Goal: Task Accomplishment & Management: Complete application form

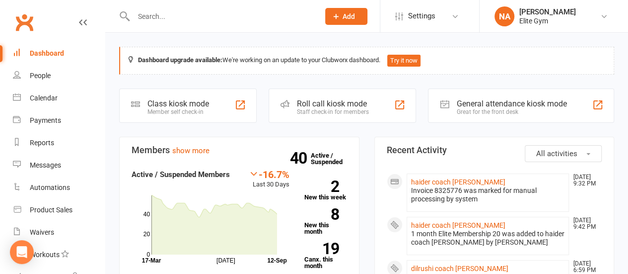
click at [174, 19] on input "text" at bounding box center [222, 16] width 182 height 14
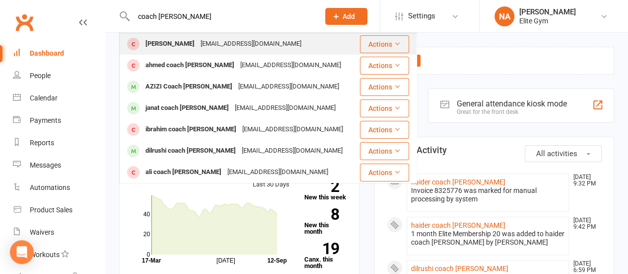
type input "coach [PERSON_NAME]"
click at [198, 46] on div "[PERSON_NAME]" at bounding box center [170, 44] width 55 height 14
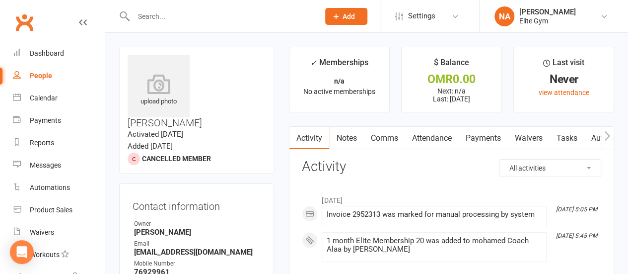
click at [345, 18] on span "Add" at bounding box center [349, 16] width 12 height 8
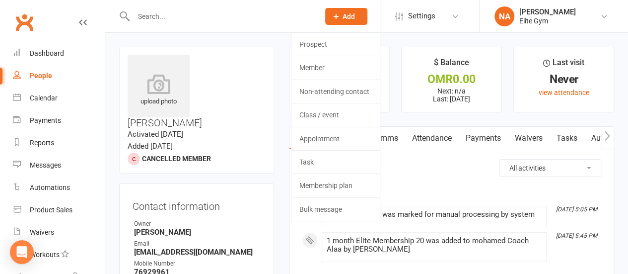
click at [343, 15] on span "Add" at bounding box center [349, 16] width 12 height 8
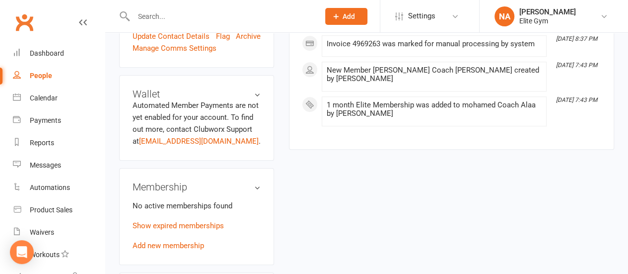
scroll to position [348, 0]
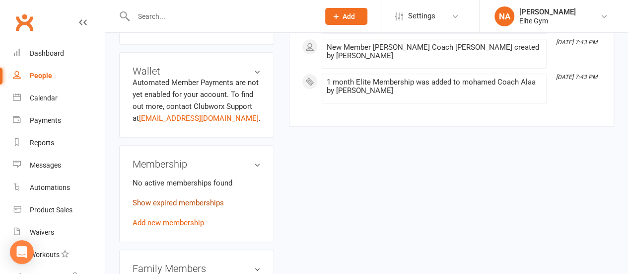
click at [162, 198] on link "Show expired memberships" at bounding box center [178, 202] width 91 height 9
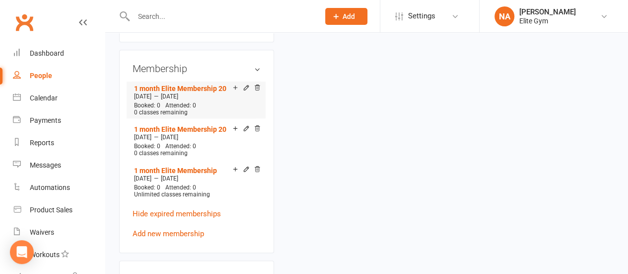
scroll to position [447, 0]
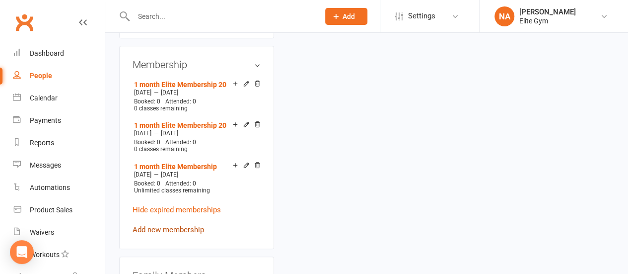
click at [176, 225] on link "Add new membership" at bounding box center [169, 229] width 72 height 9
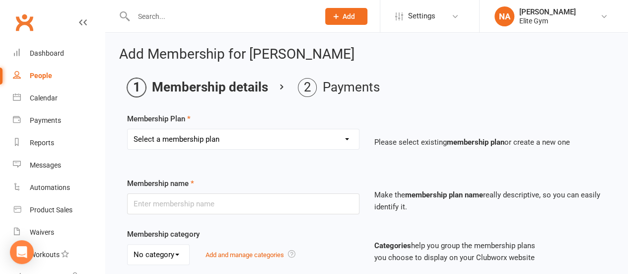
click at [219, 135] on select "Select a membership plan Create new Membership Plan 1 year Elite Membership 6 m…" at bounding box center [243, 139] width 231 height 20
select select "6"
click at [128, 129] on select "Select a membership plan Create new Membership Plan 1 year Elite Membership 6 m…" at bounding box center [243, 139] width 231 height 20
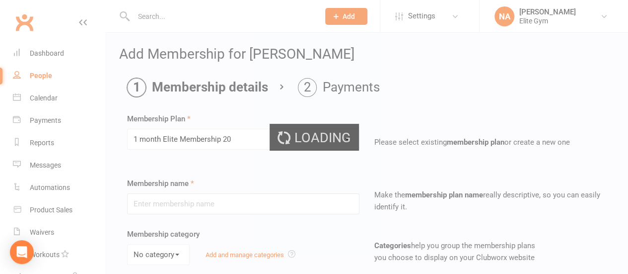
type input "1 month Elite Membership 20"
select select "0"
type input "1"
select select "2"
type input "0"
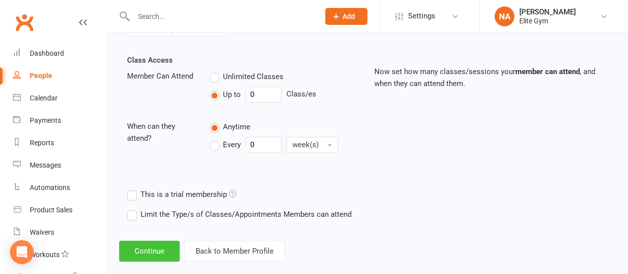
scroll to position [343, 0]
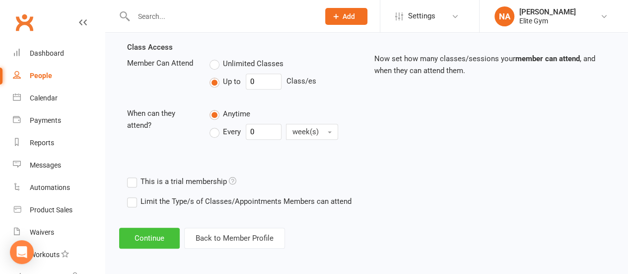
click at [157, 233] on button "Continue" at bounding box center [149, 238] width 61 height 21
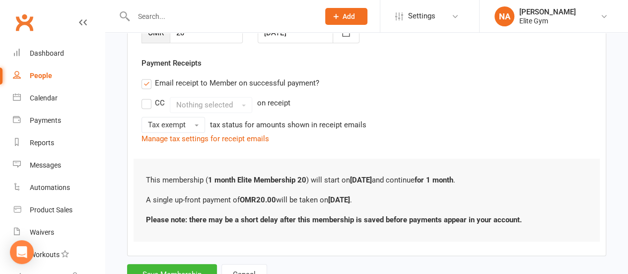
scroll to position [199, 0]
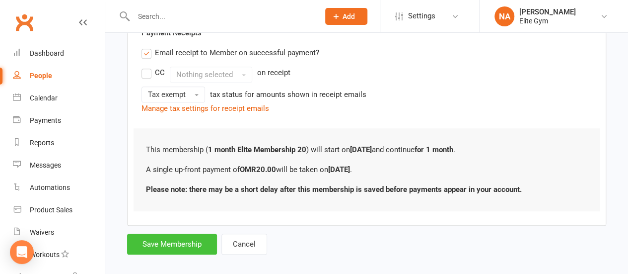
click at [161, 242] on button "Save Membership" at bounding box center [172, 243] width 90 height 21
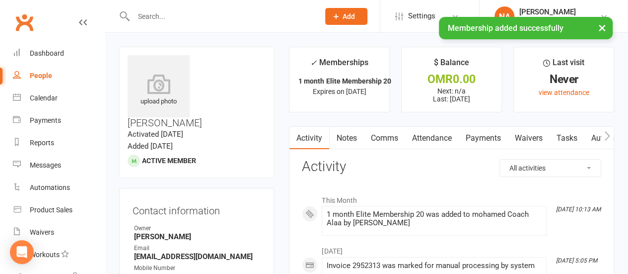
click at [602, 28] on button "×" at bounding box center [603, 27] width 18 height 21
